Goal: Find specific page/section: Find specific page/section

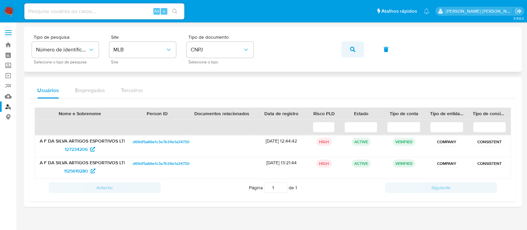
click at [354, 56] on span "button" at bounding box center [352, 49] width 5 height 15
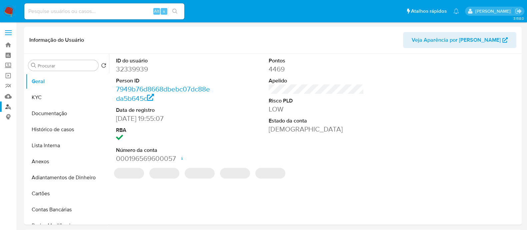
click at [3, 106] on link "Localizador de pessoas" at bounding box center [39, 106] width 79 height 10
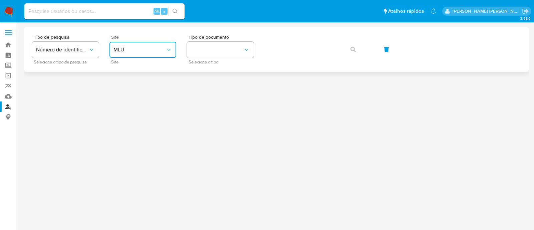
click at [153, 48] on span "MLU" at bounding box center [139, 49] width 52 height 7
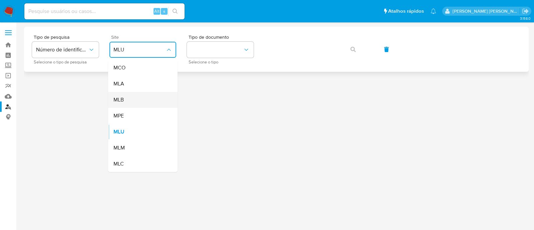
click at [149, 101] on div "MLB" at bounding box center [140, 100] width 55 height 16
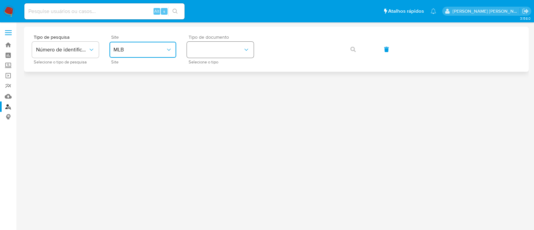
click at [233, 43] on button "identificationType" at bounding box center [220, 50] width 67 height 16
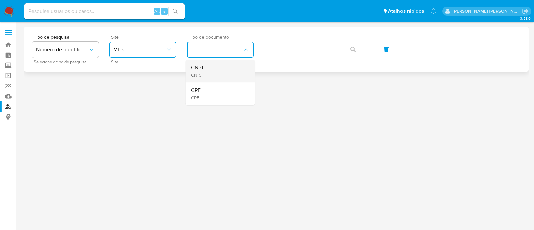
click at [232, 65] on div "CNPJ CNPJ" at bounding box center [218, 71] width 55 height 23
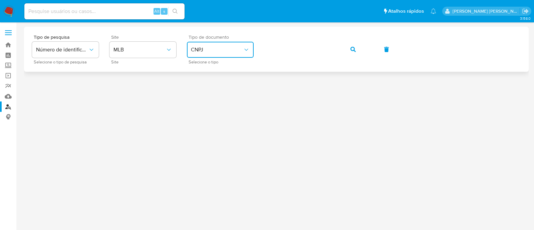
click at [353, 47] on icon "button" at bounding box center [352, 49] width 5 height 5
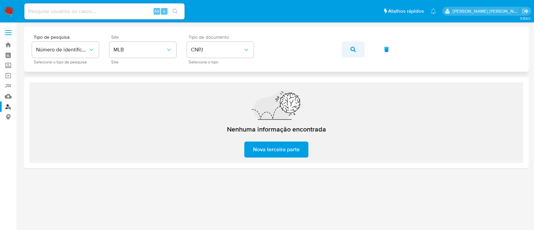
click at [352, 51] on icon "button" at bounding box center [352, 49] width 5 height 5
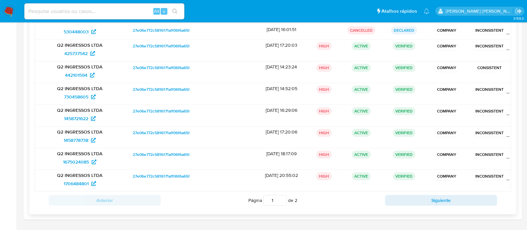
scroll to position [166, 0]
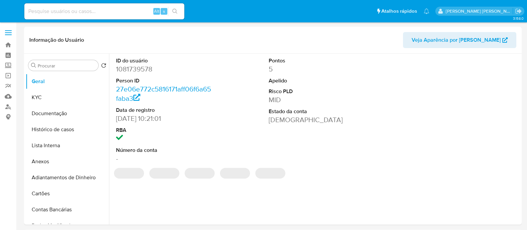
select select "10"
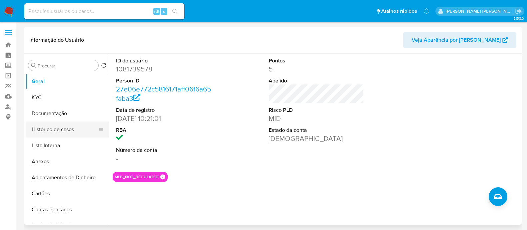
drag, startPoint x: 57, startPoint y: 127, endPoint x: 68, endPoint y: 122, distance: 12.0
click at [57, 127] on button "Histórico de casos" at bounding box center [65, 129] width 78 height 16
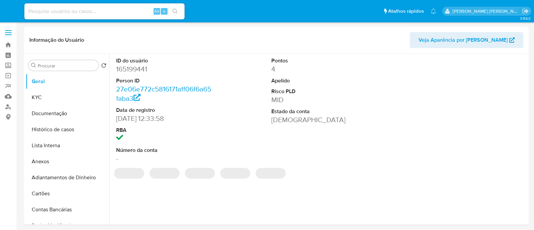
select select "10"
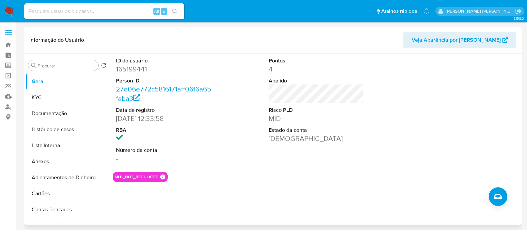
drag, startPoint x: 75, startPoint y: 127, endPoint x: 130, endPoint y: 89, distance: 67.2
click at [75, 127] on button "Histórico de casos" at bounding box center [67, 129] width 83 height 16
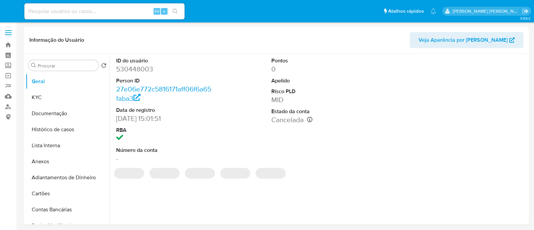
select select "10"
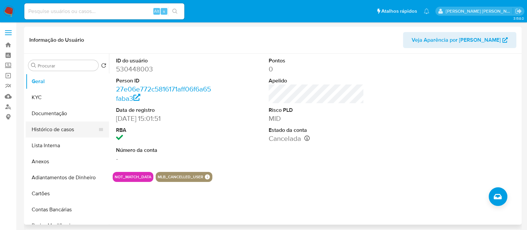
click at [62, 129] on button "Histórico de casos" at bounding box center [65, 129] width 78 height 16
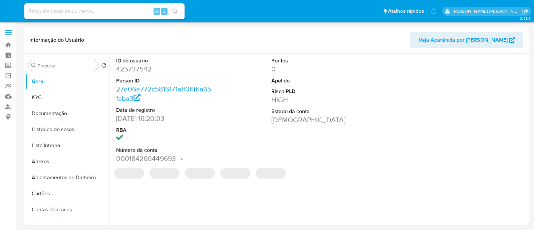
select select "10"
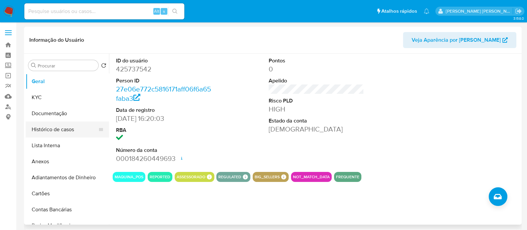
click at [55, 129] on button "Histórico de casos" at bounding box center [65, 129] width 78 height 16
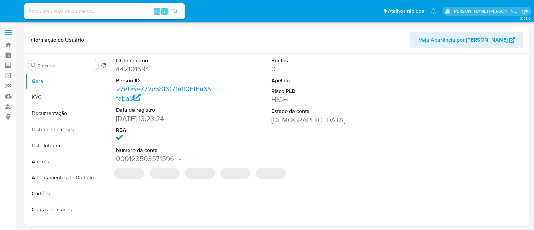
select select "10"
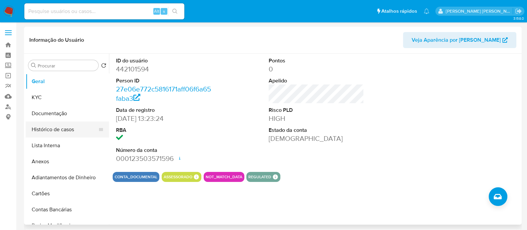
click at [27, 133] on button "Histórico de casos" at bounding box center [65, 129] width 78 height 16
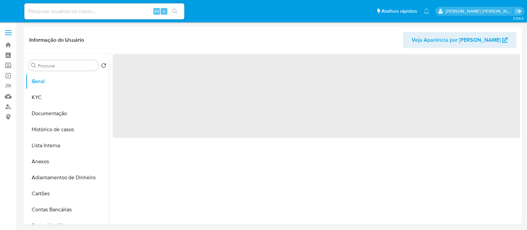
select select "10"
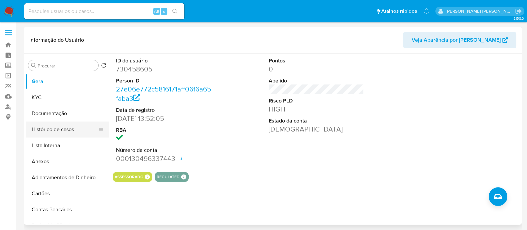
click at [57, 122] on button "Histórico de casos" at bounding box center [65, 129] width 78 height 16
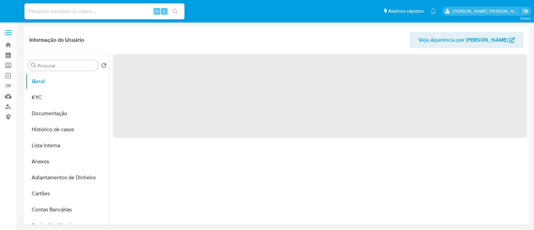
select select "10"
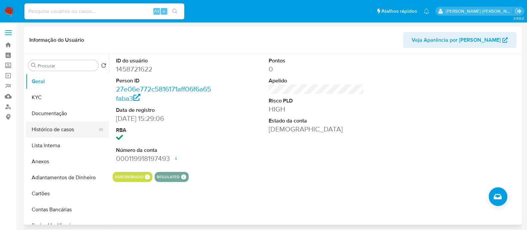
click at [58, 129] on button "Histórico de casos" at bounding box center [65, 129] width 78 height 16
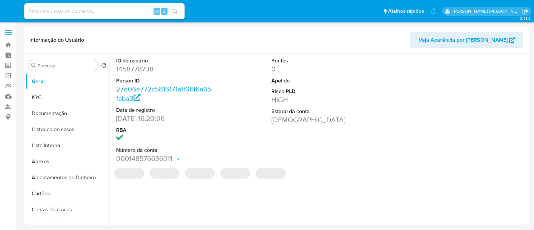
select select "10"
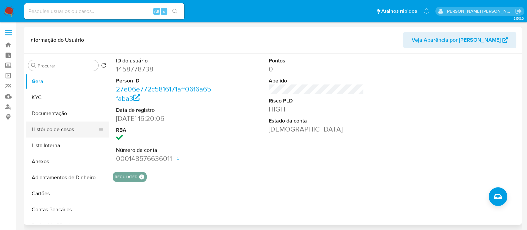
click at [55, 131] on button "Histórico de casos" at bounding box center [65, 129] width 78 height 16
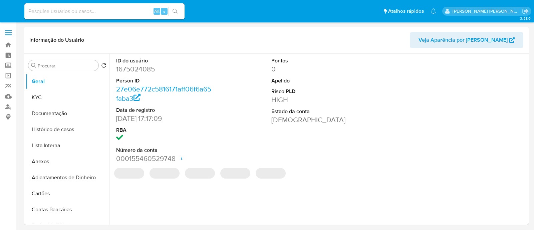
select select "10"
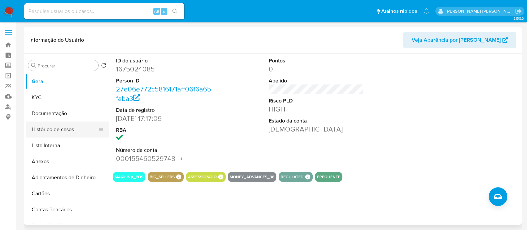
click at [63, 131] on button "Histórico de casos" at bounding box center [65, 129] width 78 height 16
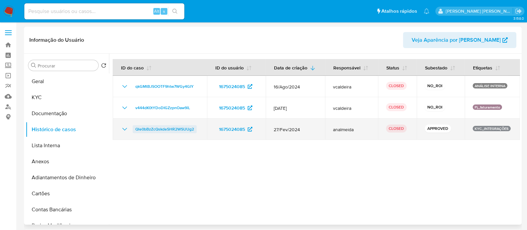
click at [155, 128] on span "Qle0bBzZcQskdeSHR2WSUUg2" at bounding box center [164, 129] width 59 height 8
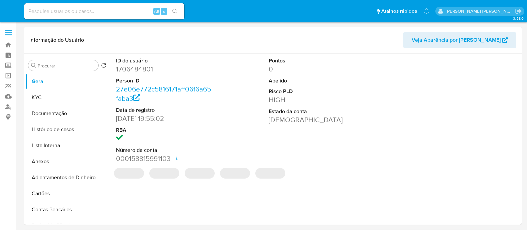
select select "10"
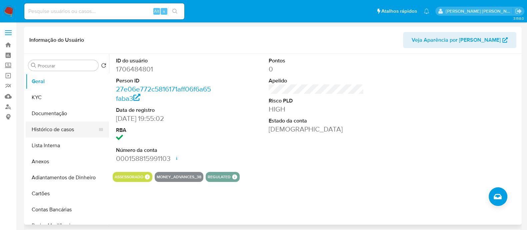
click at [64, 124] on button "Histórico de casos" at bounding box center [65, 129] width 78 height 16
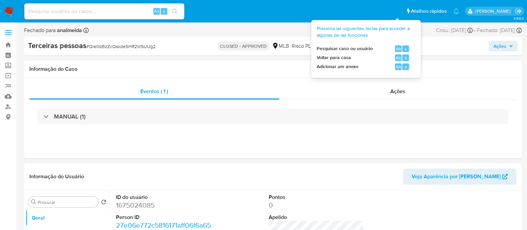
select select "10"
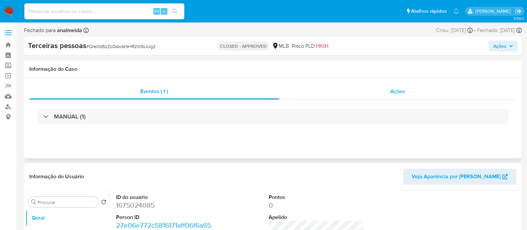
click at [387, 89] on div "Ações" at bounding box center [397, 91] width 237 height 16
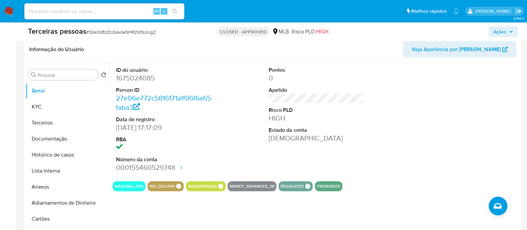
scroll to position [166, 0]
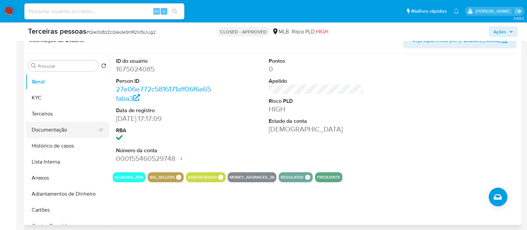
click at [45, 132] on button "Documentação" at bounding box center [65, 130] width 78 height 16
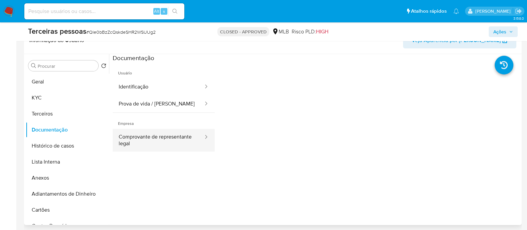
click at [178, 144] on button "Comprovante de representante legal" at bounding box center [158, 140] width 91 height 23
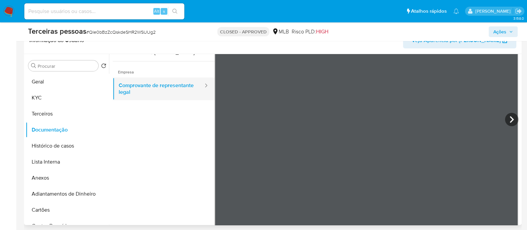
scroll to position [58, 0]
